Goal: Contribute content: Contribute content

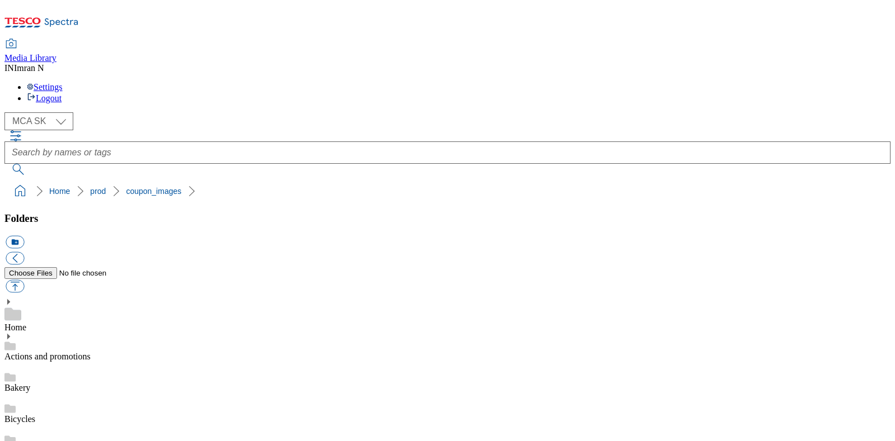
scroll to position [2, 0]
click at [61, 112] on select "MCA CZ MCA HU MCA MY MCA SK MCA TH MCA UK" at bounding box center [38, 121] width 69 height 18
select select "flare-mca-hu"
click at [7, 112] on select "MCA CZ MCA HU MCA MY MCA SK MCA TH MCA UK" at bounding box center [38, 121] width 69 height 18
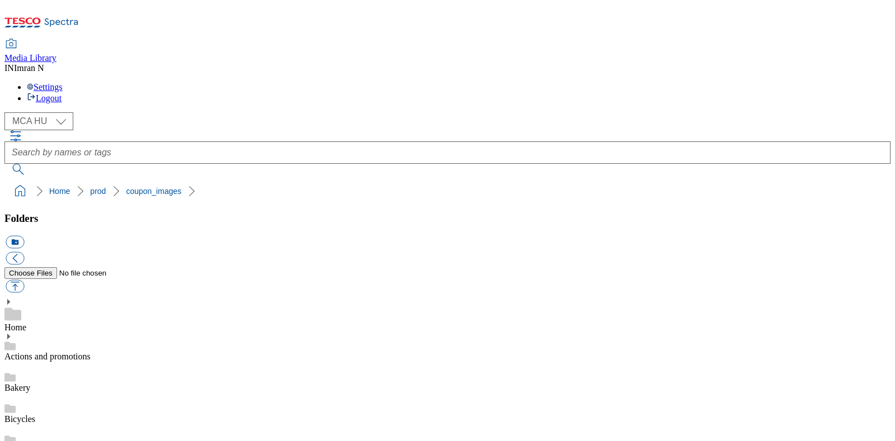
drag, startPoint x: 722, startPoint y: 1, endPoint x: 568, endPoint y: 50, distance: 161.9
click at [568, 112] on div "( optional ) MCA CZ MCA HU MCA MY MCA SK MCA TH MCA UK MCA HU" at bounding box center [447, 143] width 886 height 63
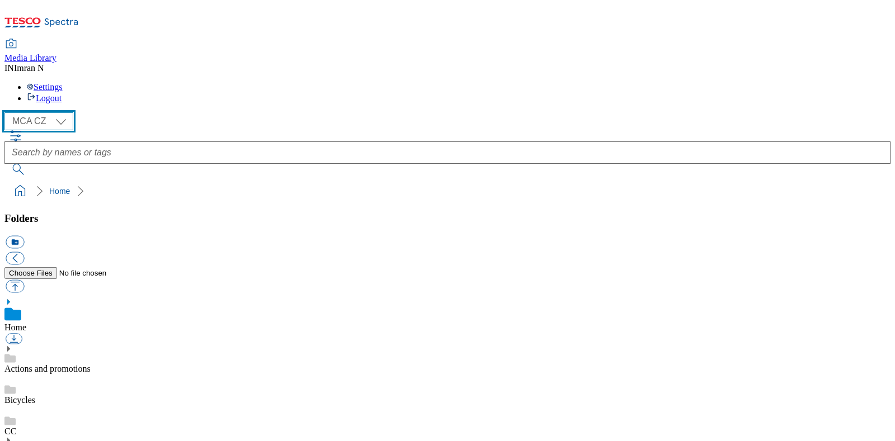
click at [67, 112] on select "MCA CZ MCA HU MCA MY MCA SK MCA TH MCA UK" at bounding box center [38, 121] width 69 height 18
select select "flare-mca-hu"
click at [7, 112] on select "MCA CZ MCA HU MCA MY MCA SK MCA TH MCA UK" at bounding box center [38, 121] width 69 height 18
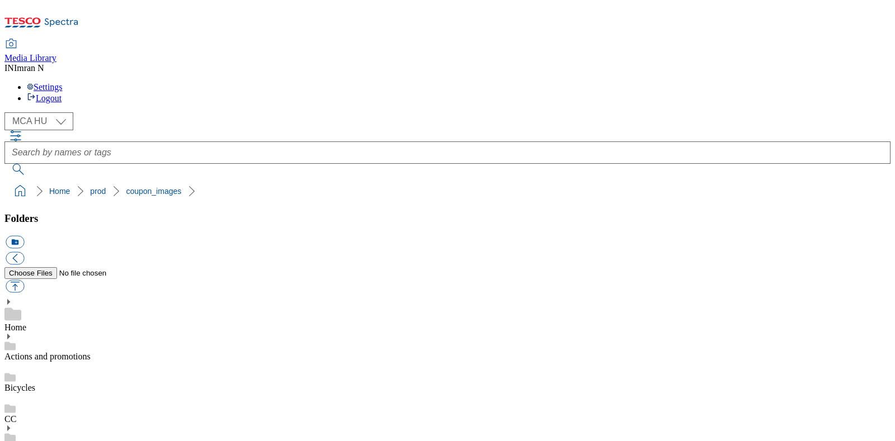
copy span "211264"
click at [680, 181] on ol "Home prod coupon_images" at bounding box center [450, 191] width 879 height 21
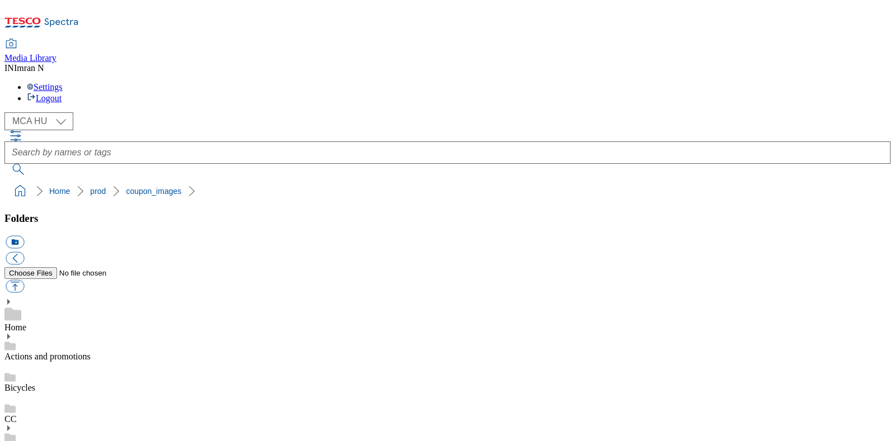
click at [24, 280] on button "button" at bounding box center [15, 286] width 18 height 13
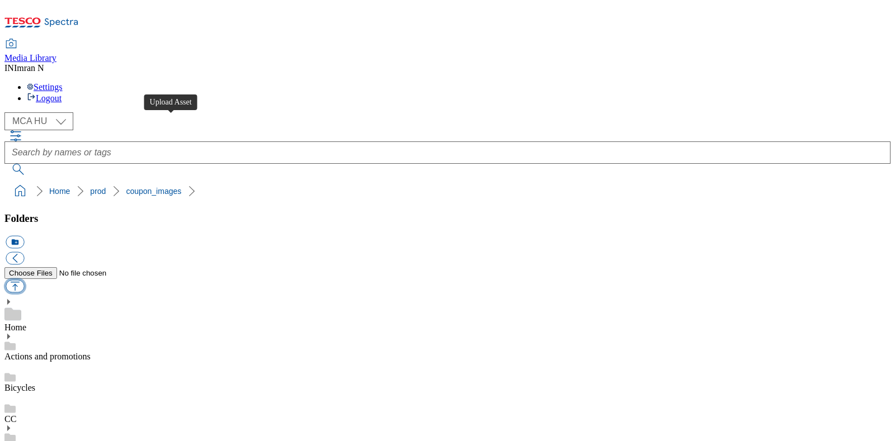
type input "C:\fakepath\J09_1101_F.jpg"
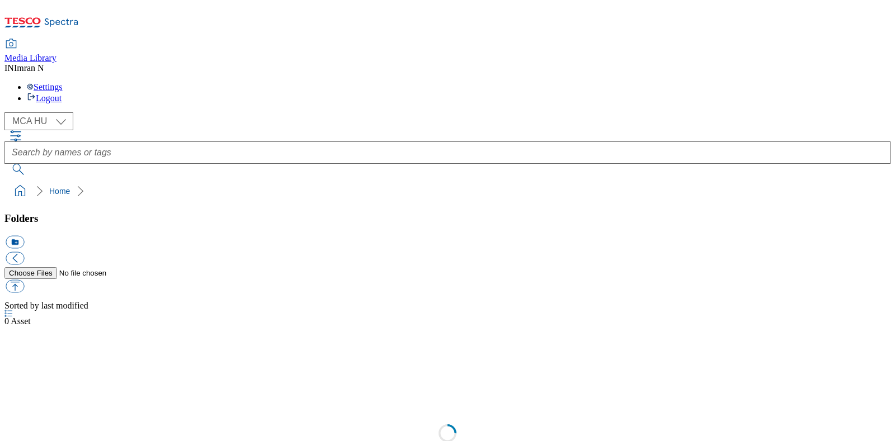
select select "flare-mca-hu"
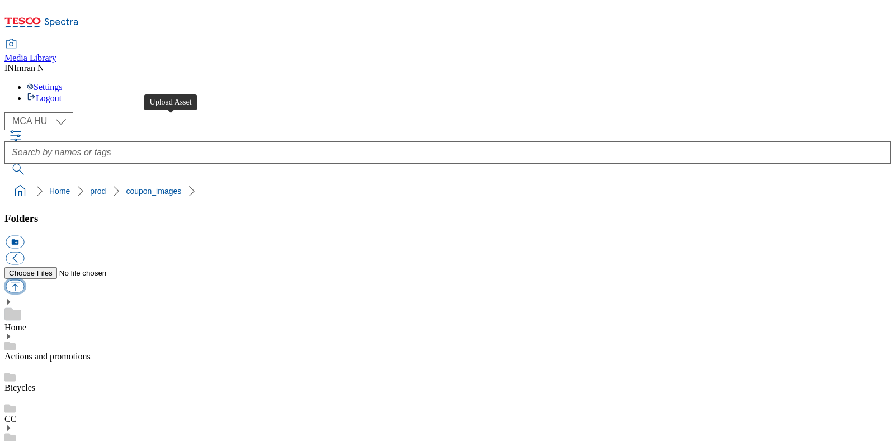
click at [24, 280] on button "button" at bounding box center [15, 286] width 18 height 13
type input "C:\fakepath\J09_1101_F.jpg"
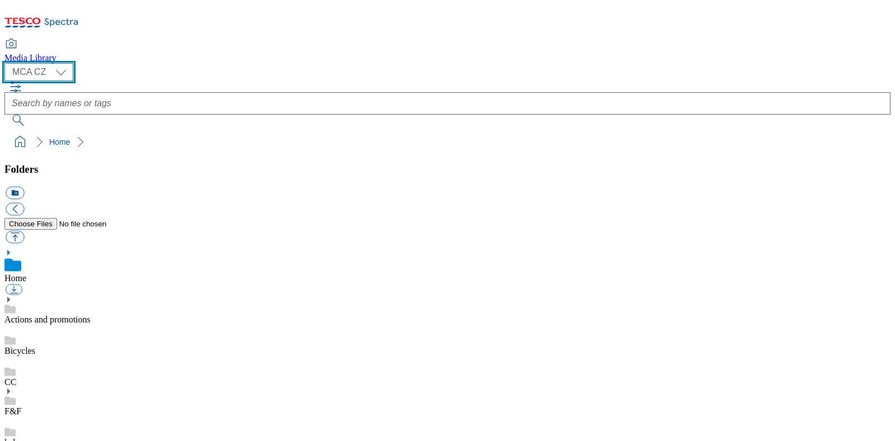
click at [62, 72] on select "MCA CZ MCA HU MCA MY MCA SK MCA TH MCA UK" at bounding box center [38, 72] width 69 height 18
click at [7, 63] on select "MCA CZ MCA HU MCA MY MCA SK MCA TH MCA UK" at bounding box center [38, 72] width 69 height 18
click at [64, 72] on select "MCA CZ MCA HU MCA MY MCA SK MCA TH MCA UK" at bounding box center [38, 72] width 69 height 18
select select "flare-mca-hu"
click at [7, 63] on select "MCA CZ MCA HU MCA MY MCA SK MCA TH MCA UK" at bounding box center [38, 72] width 69 height 18
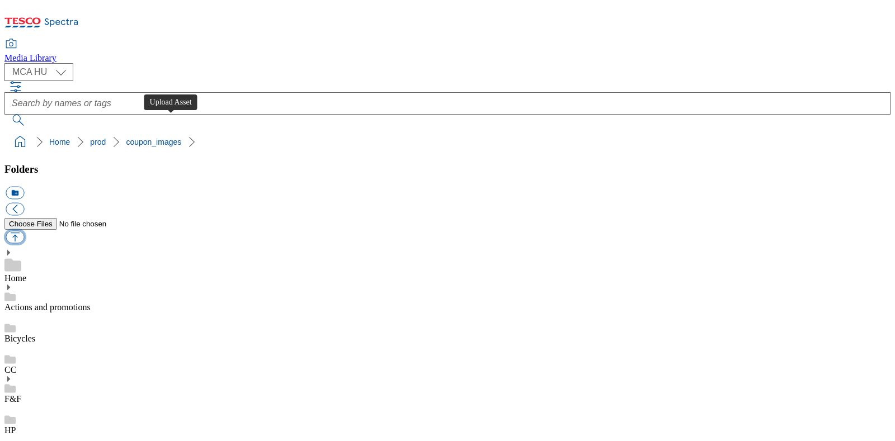
click at [24, 231] on button "button" at bounding box center [15, 237] width 18 height 13
type input "C:\fakepath\J09_1101_F.jpg"
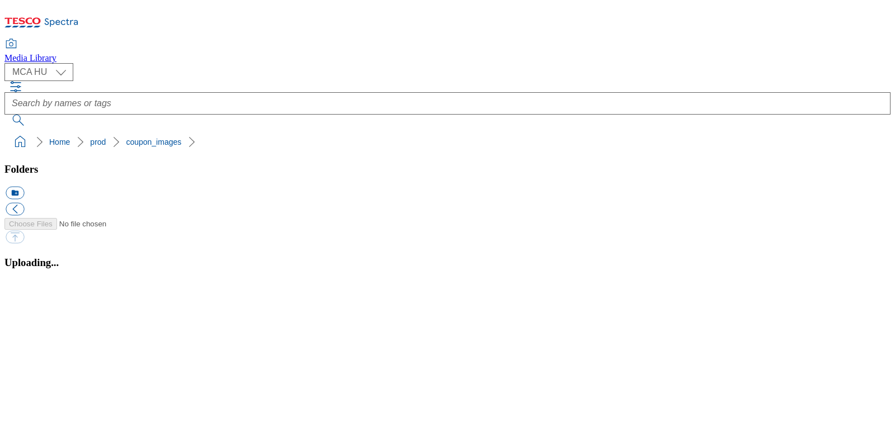
select select "flare-mca-hu"
click at [548, 131] on ol "Home prod coupon_images" at bounding box center [450, 141] width 879 height 21
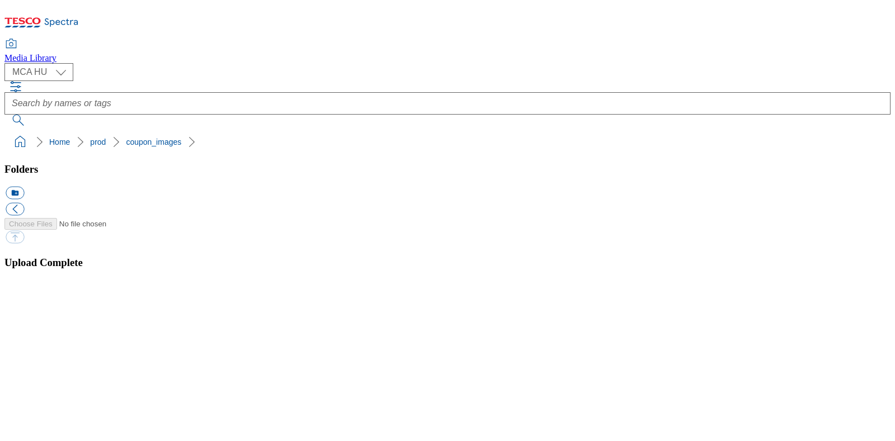
scroll to position [490, 0]
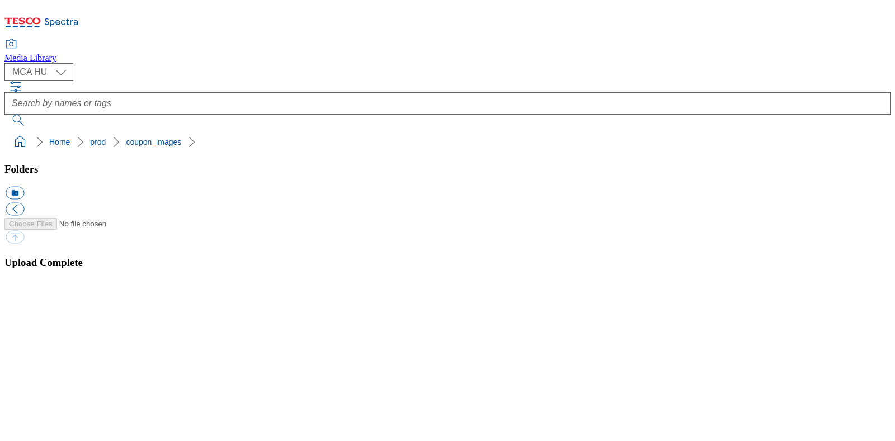
click at [22, 303] on button "button" at bounding box center [14, 298] width 17 height 11
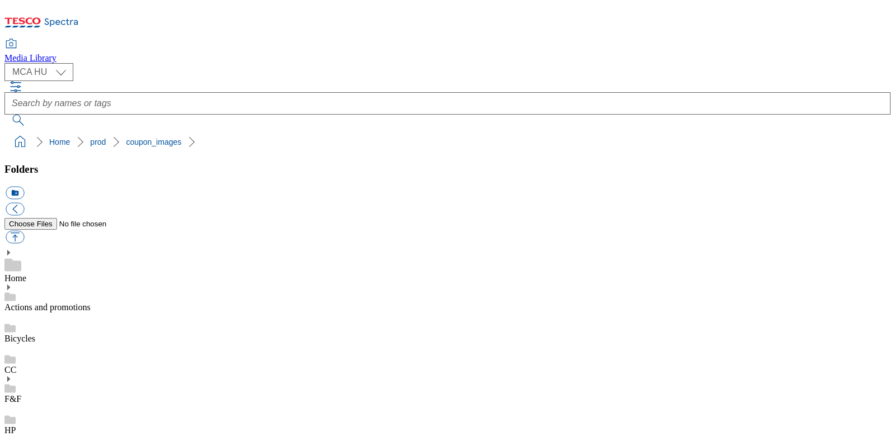
click at [62, 63] on select "MCA CZ MCA HU MCA MY MCA SK MCA TH MCA UK" at bounding box center [38, 72] width 69 height 18
click at [129, 63] on div "( optional ) MCA CZ MCA HU MCA MY MCA SK MCA TH MCA UK MCA HU" at bounding box center [447, 72] width 886 height 18
